Goal: Information Seeking & Learning: Learn about a topic

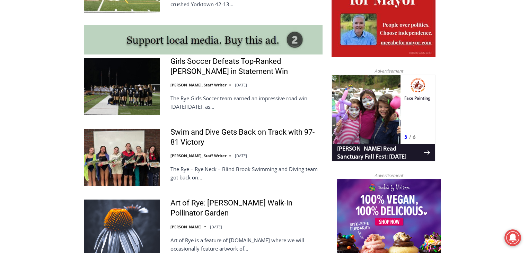
scroll to position [666, 0]
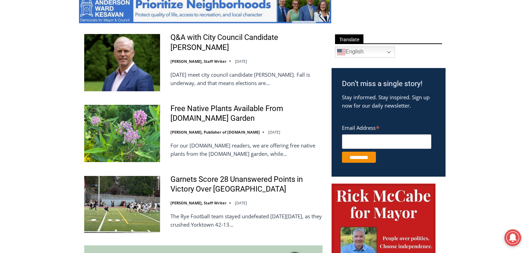
scroll to position [397, 0]
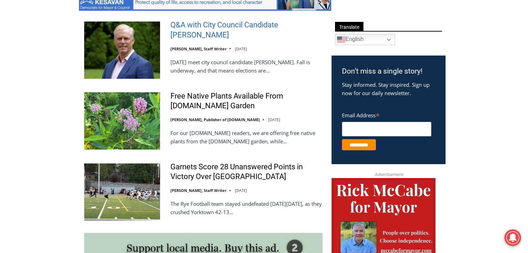
click at [226, 26] on link "Q&A with City Council Candidate [PERSON_NAME]" at bounding box center [247, 30] width 152 height 20
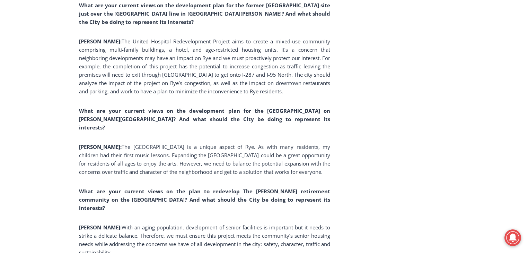
scroll to position [2621, 0]
